Goal: Find specific page/section: Find specific page/section

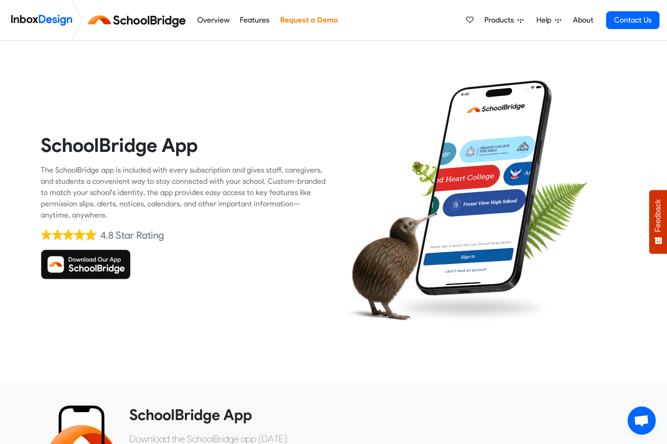
click at [104, 268] on img at bounding box center [86, 264] width 90 height 30
click at [77, 266] on img at bounding box center [86, 264] width 90 height 30
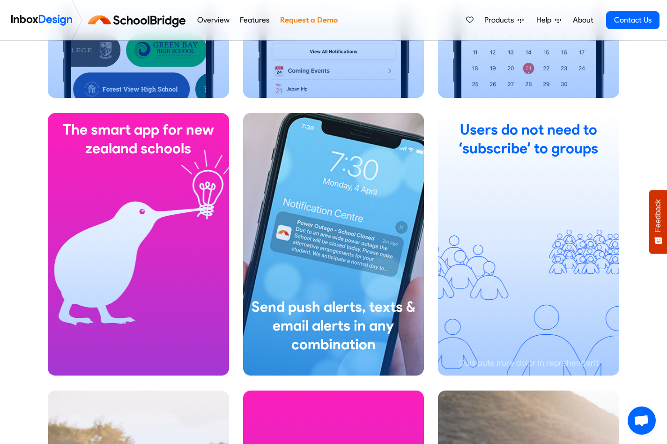
scroll to position [815, 0]
